Goal: Navigation & Orientation: Understand site structure

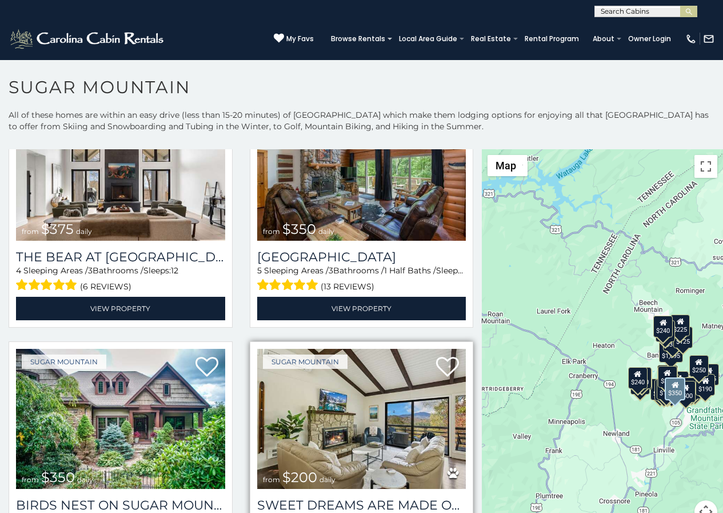
scroll to position [95, 0]
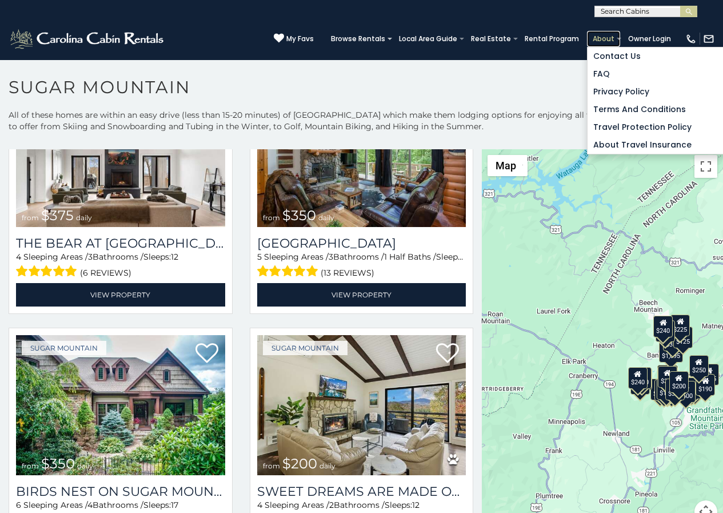
click at [606, 33] on link "About" at bounding box center [603, 39] width 33 height 16
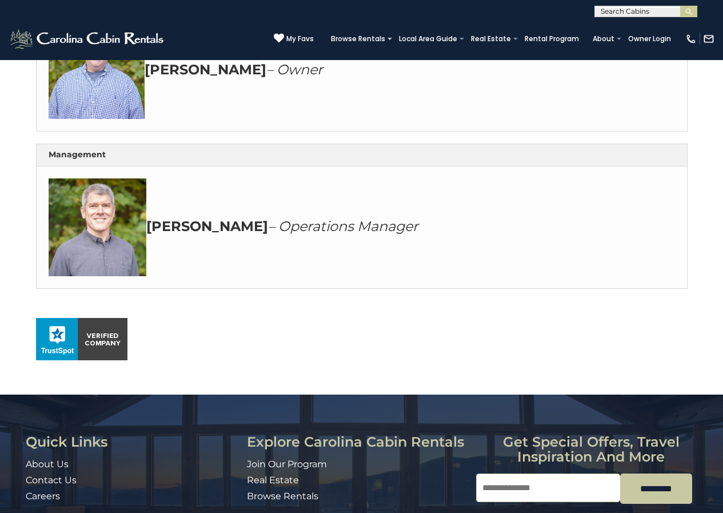
scroll to position [694, 0]
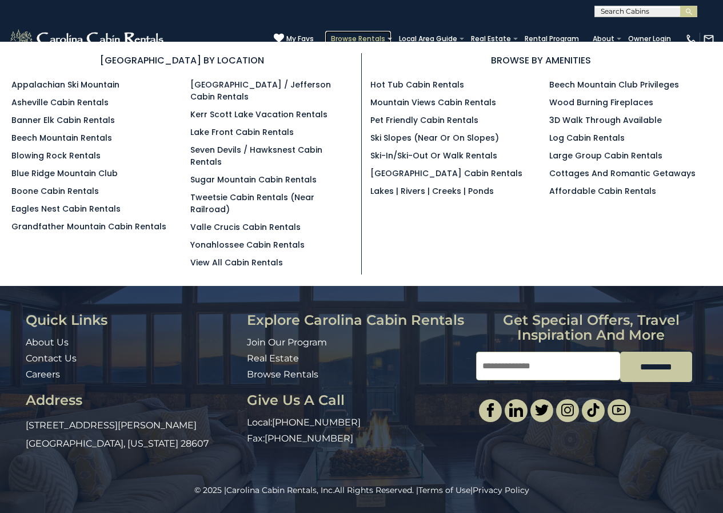
click at [389, 34] on link "Browse Rentals" at bounding box center [358, 39] width 66 height 16
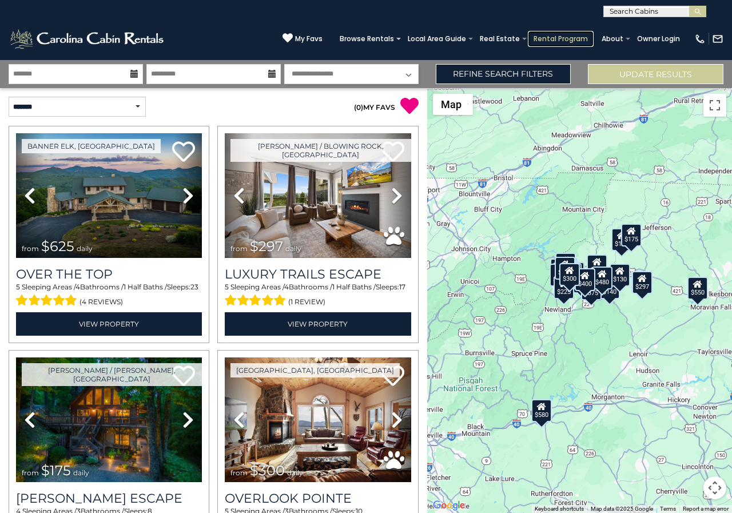
click at [561, 41] on link "Rental Program" at bounding box center [561, 39] width 66 height 16
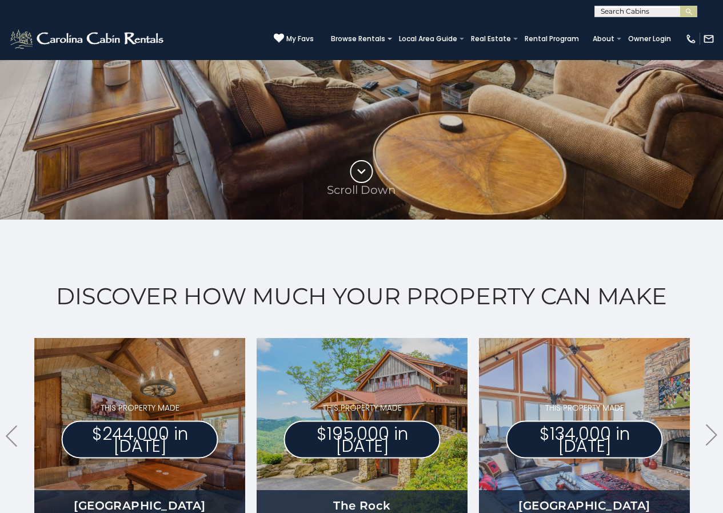
scroll to position [381, 0]
